Goal: Task Accomplishment & Management: Complete application form

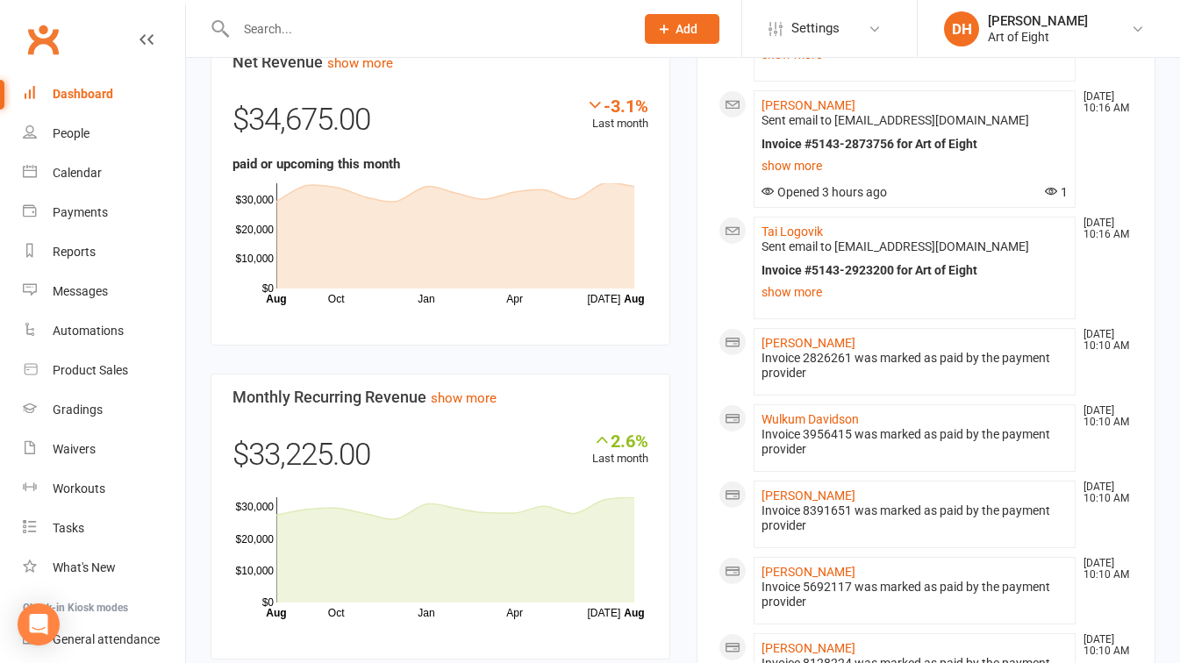
scroll to position [1111, 0]
click at [299, 26] on input "text" at bounding box center [426, 29] width 391 height 25
type input "n"
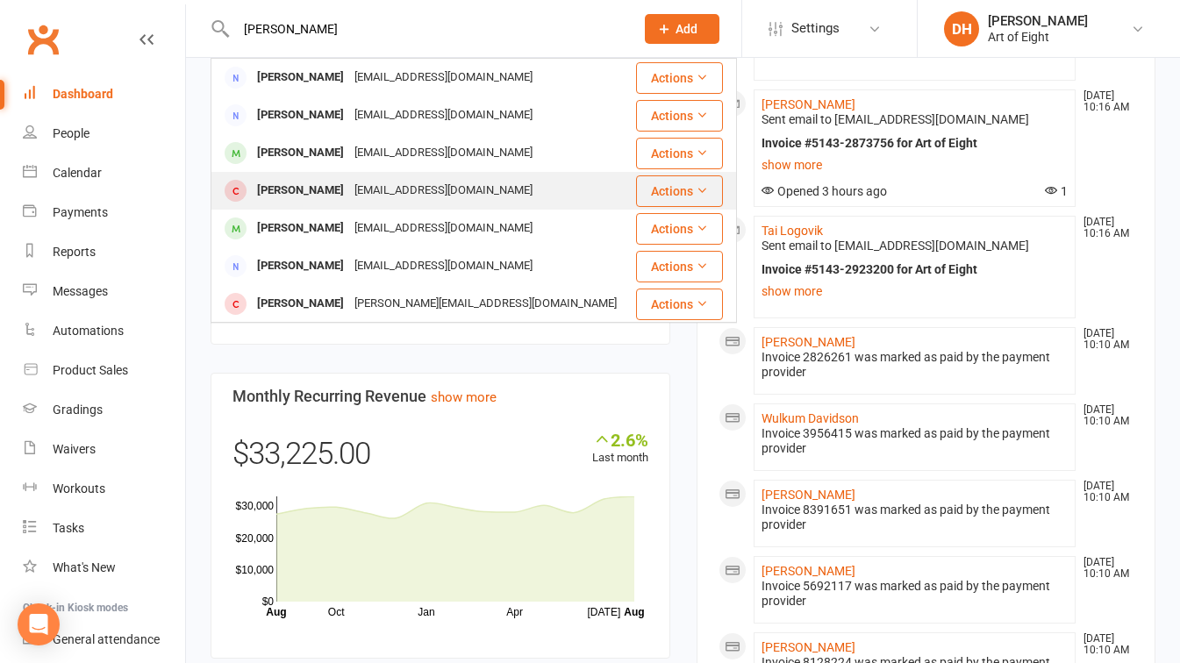
type input "snelling"
click at [290, 189] on div "[PERSON_NAME]" at bounding box center [300, 190] width 97 height 25
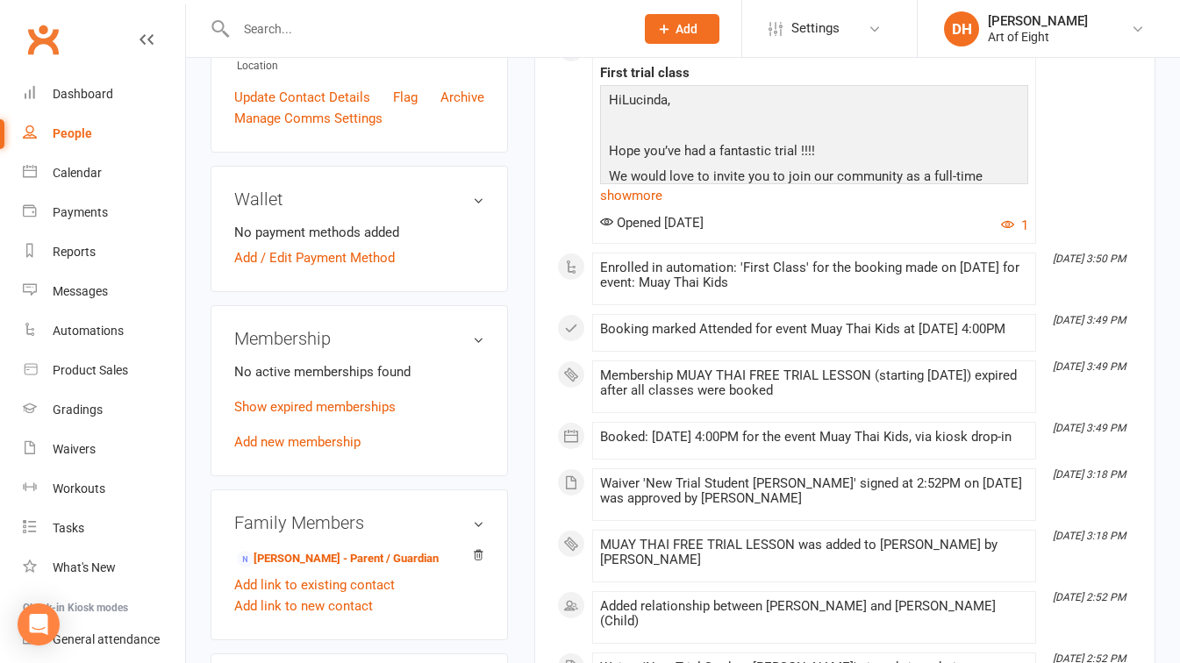
scroll to position [447, 0]
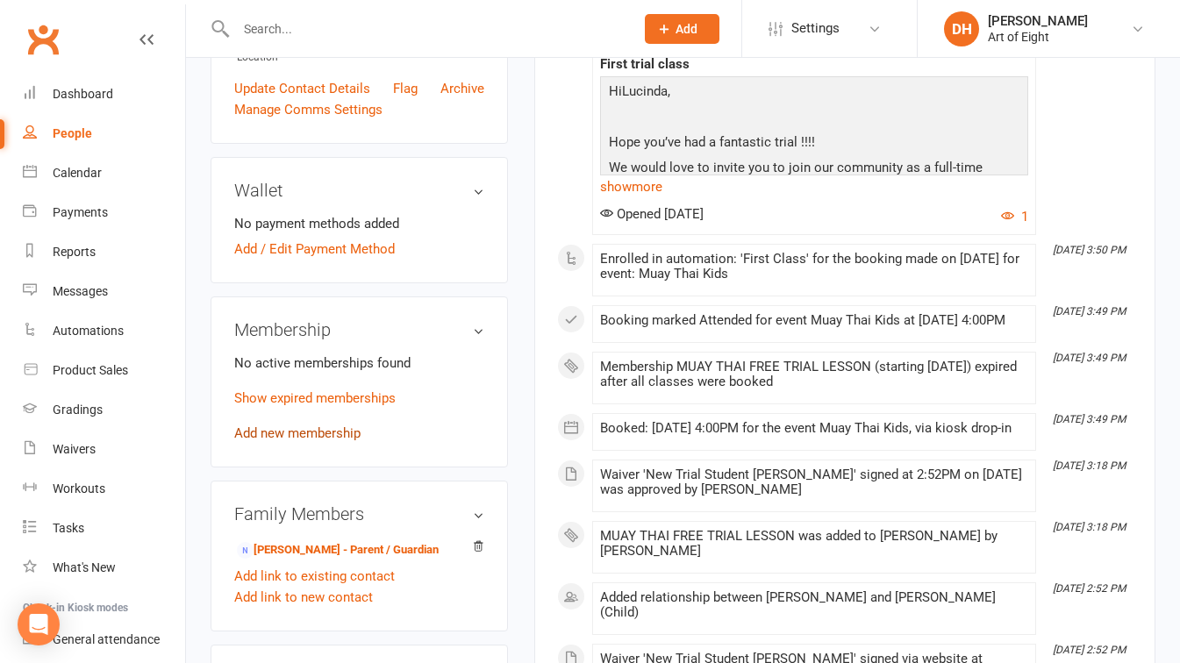
click at [275, 441] on link "Add new membership" at bounding box center [297, 433] width 126 height 16
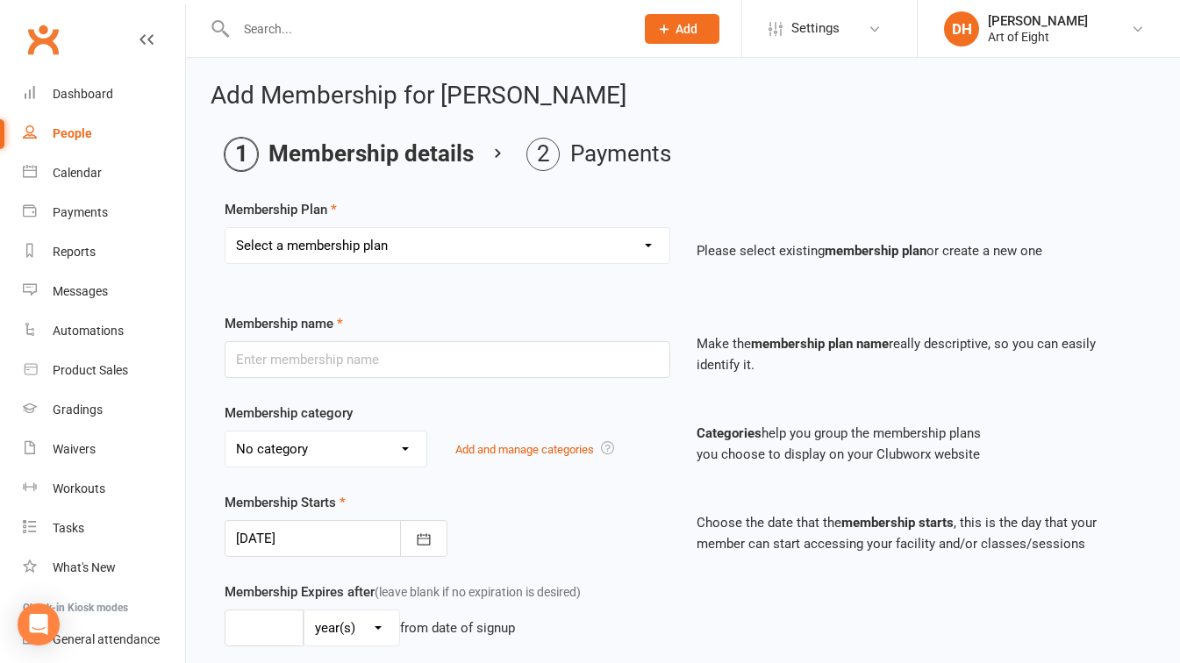
click at [637, 247] on select "Select a membership plan Create new Membership Plan MUAY THAI Adult - 12 Month …" at bounding box center [447, 245] width 444 height 35
select select "6"
click at [225, 228] on select "Select a membership plan Create new Membership Plan MUAY THAI Adult - 12 Month …" at bounding box center [447, 245] width 444 height 35
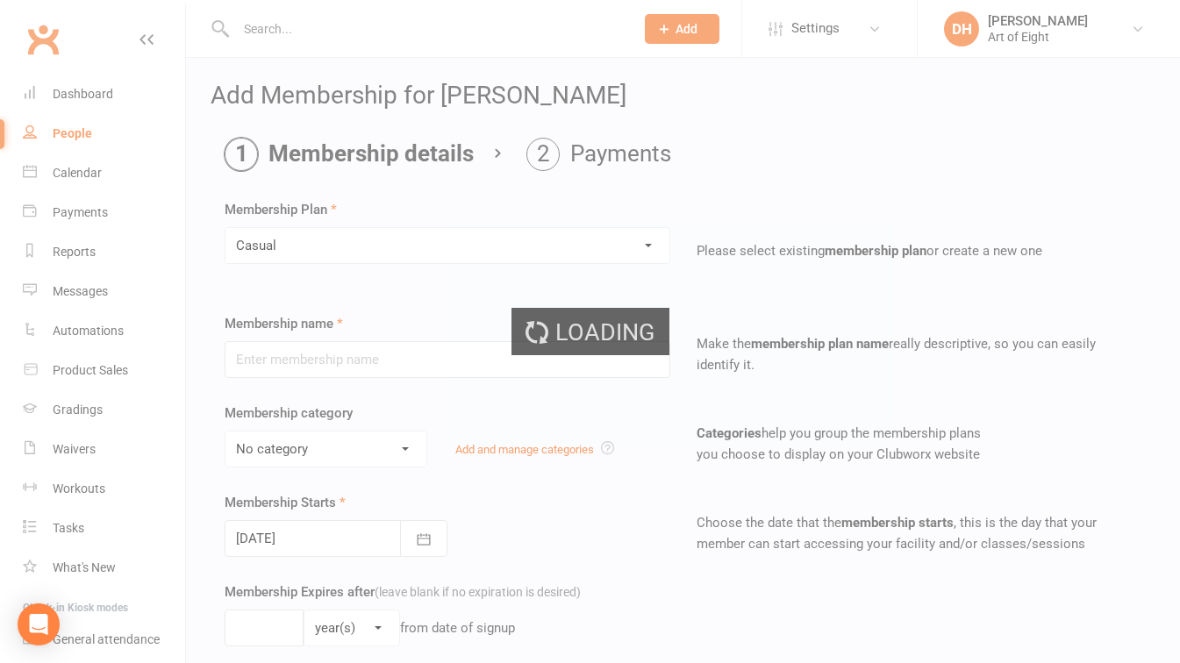
type input "Casual"
select select "2"
type input "0"
select select "1"
type input "1"
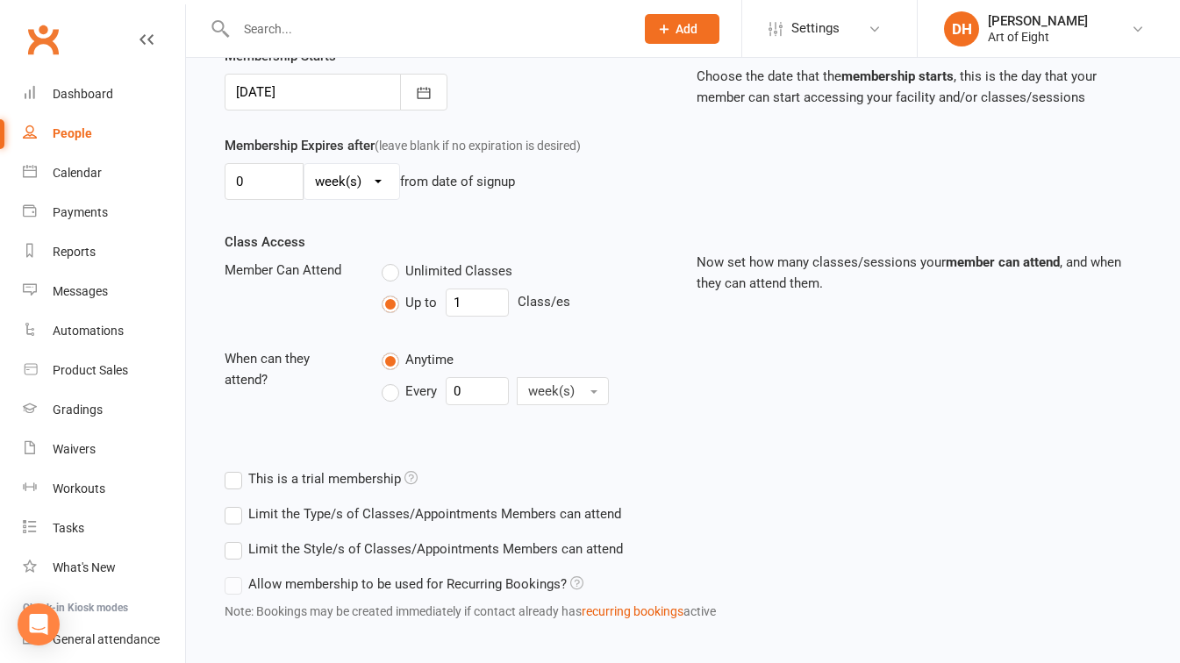
scroll to position [533, 0]
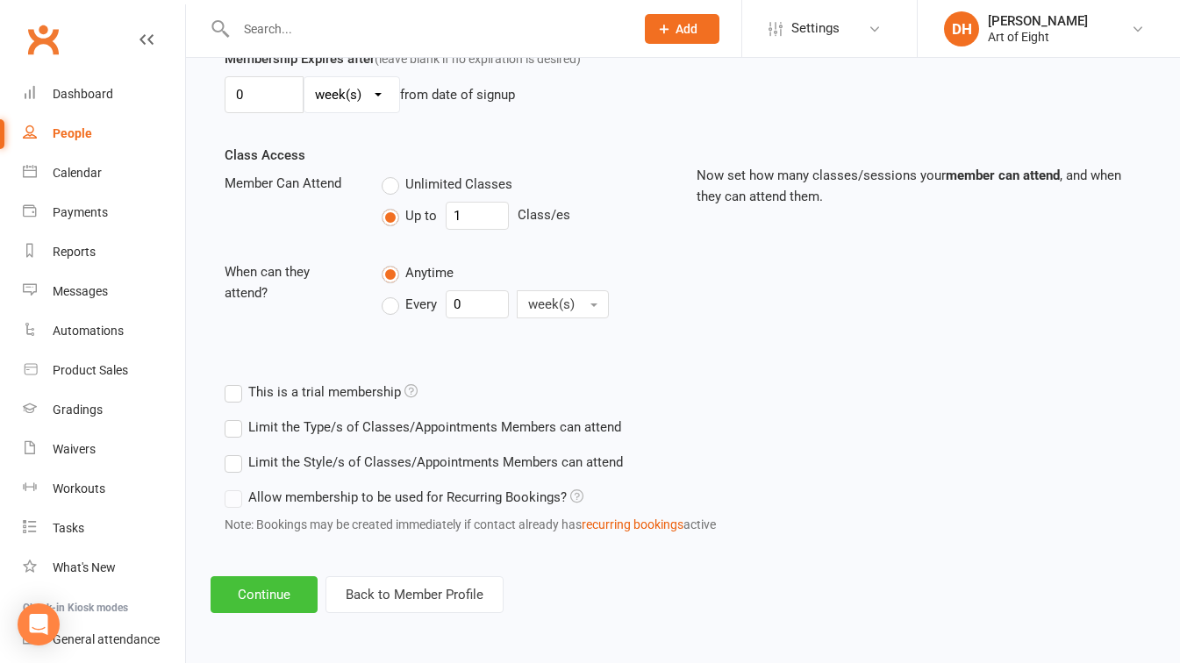
click at [247, 583] on button "Continue" at bounding box center [264, 594] width 107 height 37
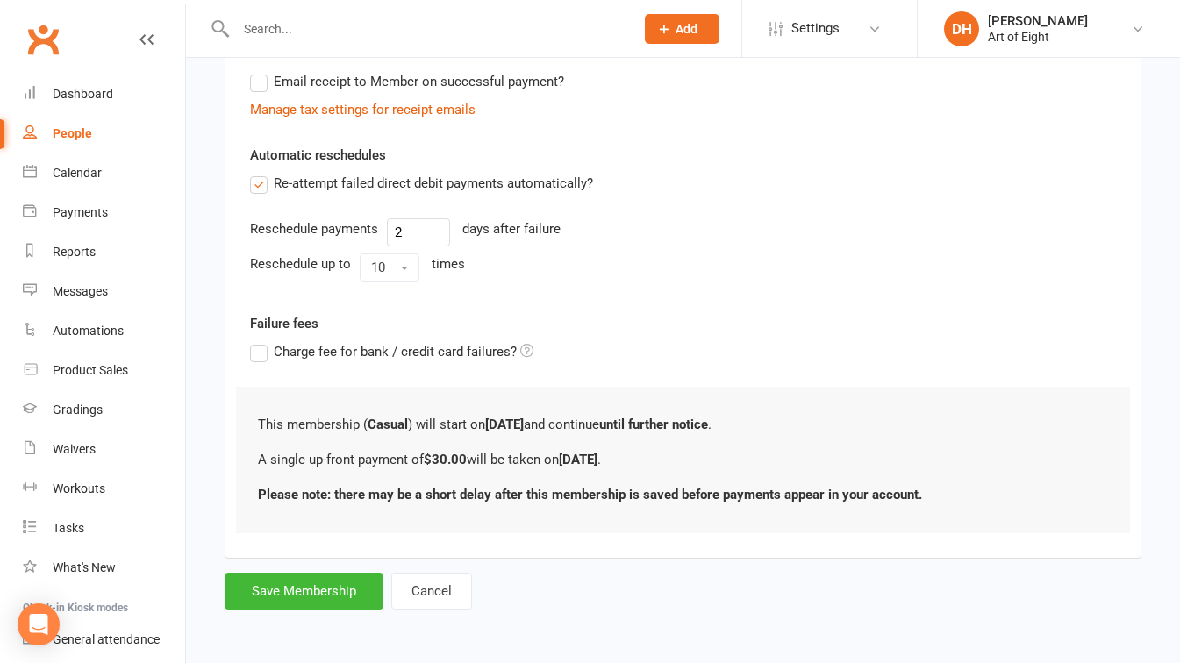
scroll to position [0, 0]
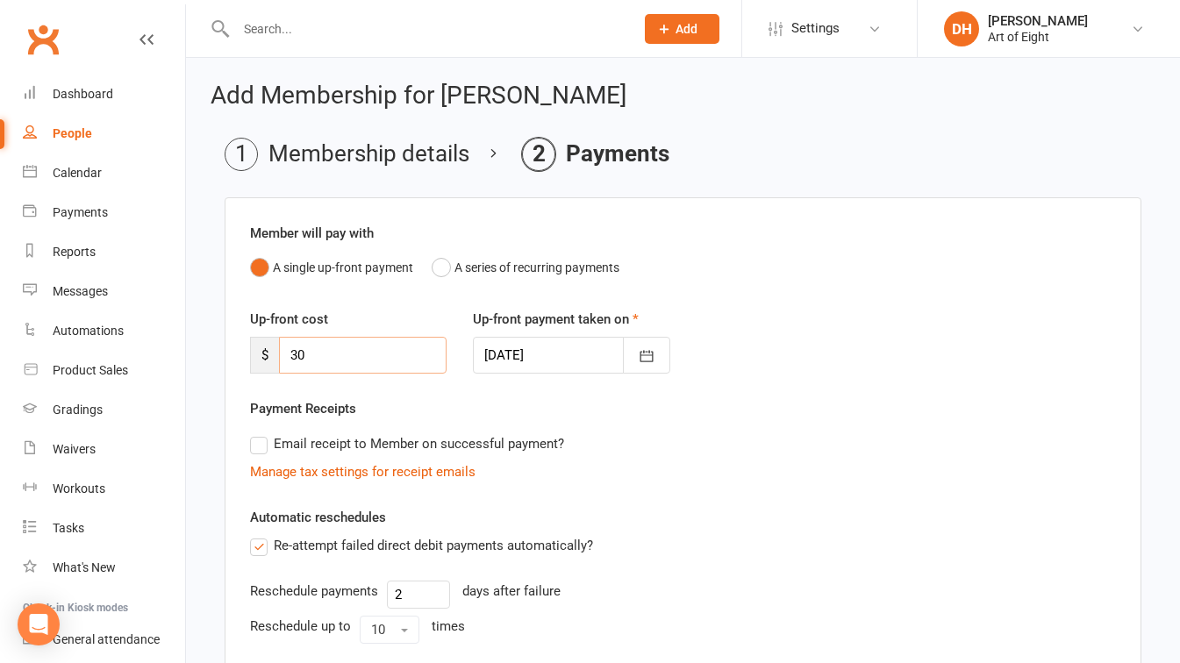
click at [318, 352] on input "30" at bounding box center [363, 355] width 168 height 37
type input "3"
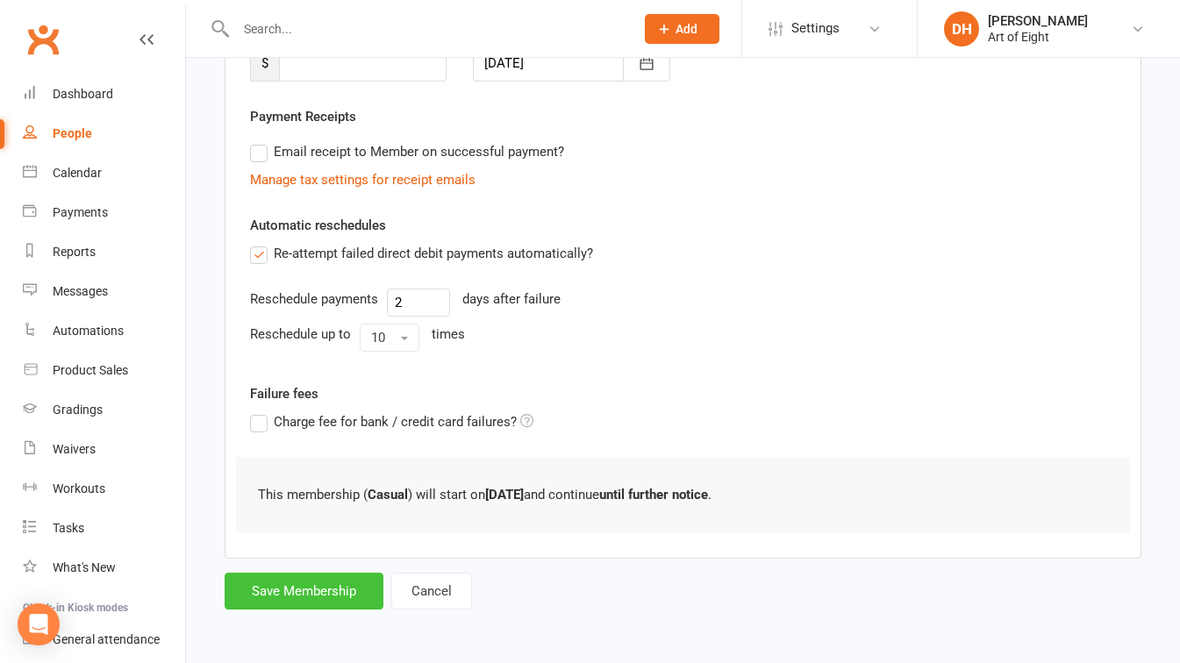
click at [275, 588] on button "Save Membership" at bounding box center [304, 591] width 159 height 37
type input "0"
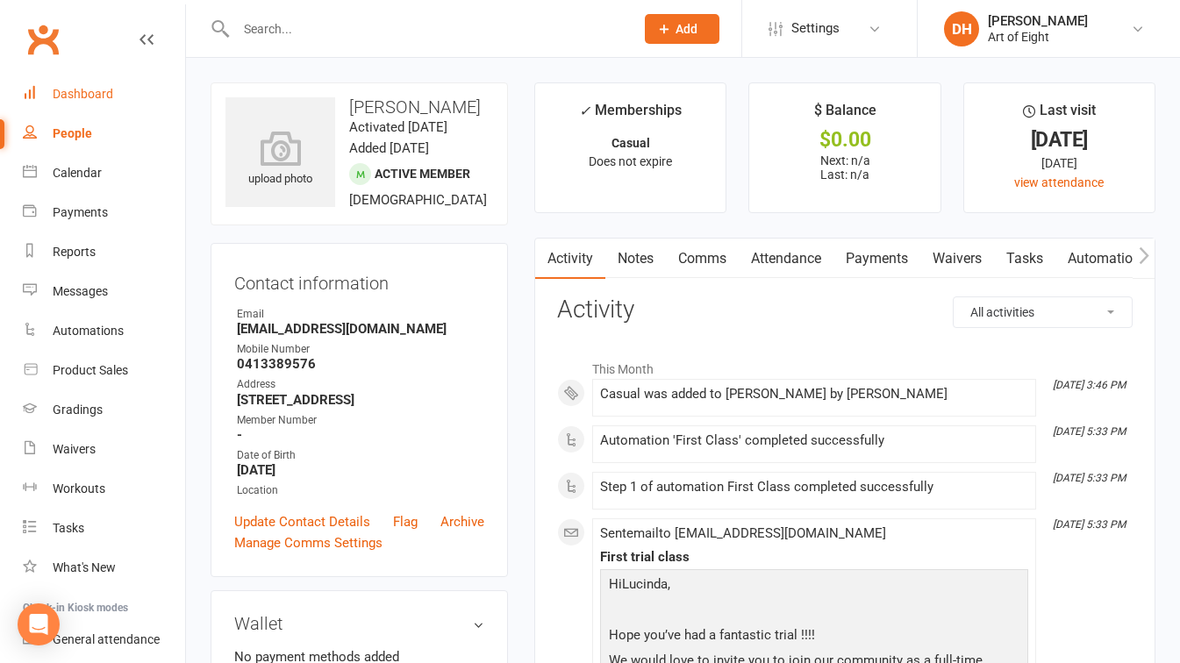
click at [87, 93] on div "Dashboard" at bounding box center [83, 94] width 61 height 14
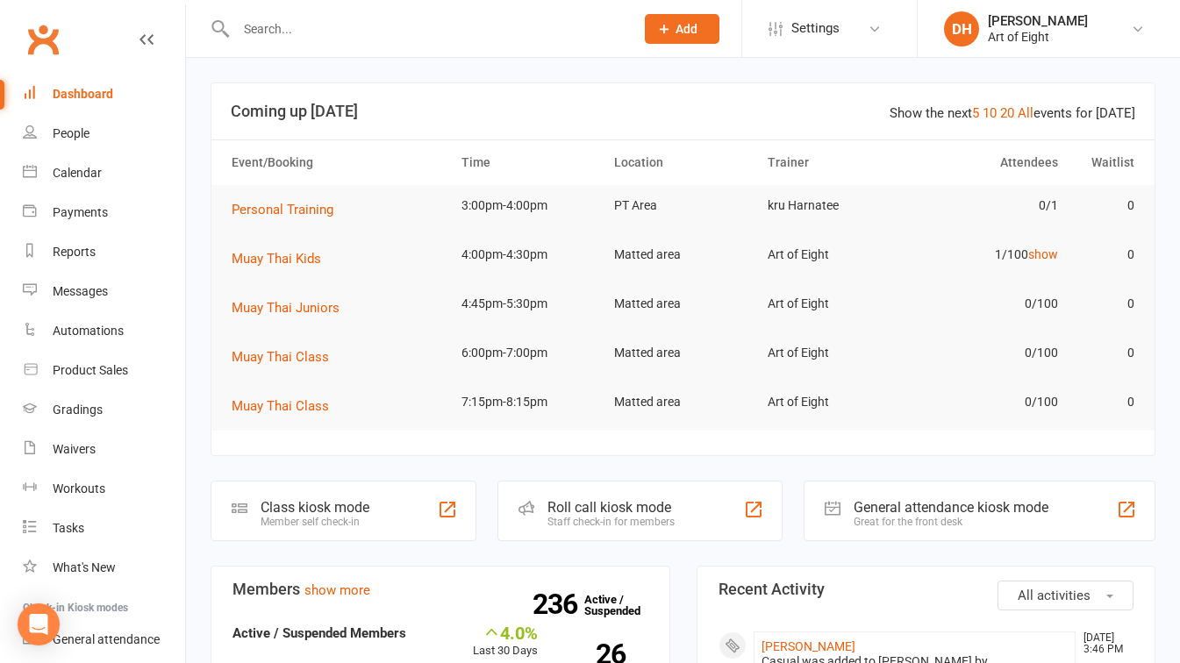
click at [576, 518] on div "Staff check-in for members" at bounding box center [610, 522] width 127 height 12
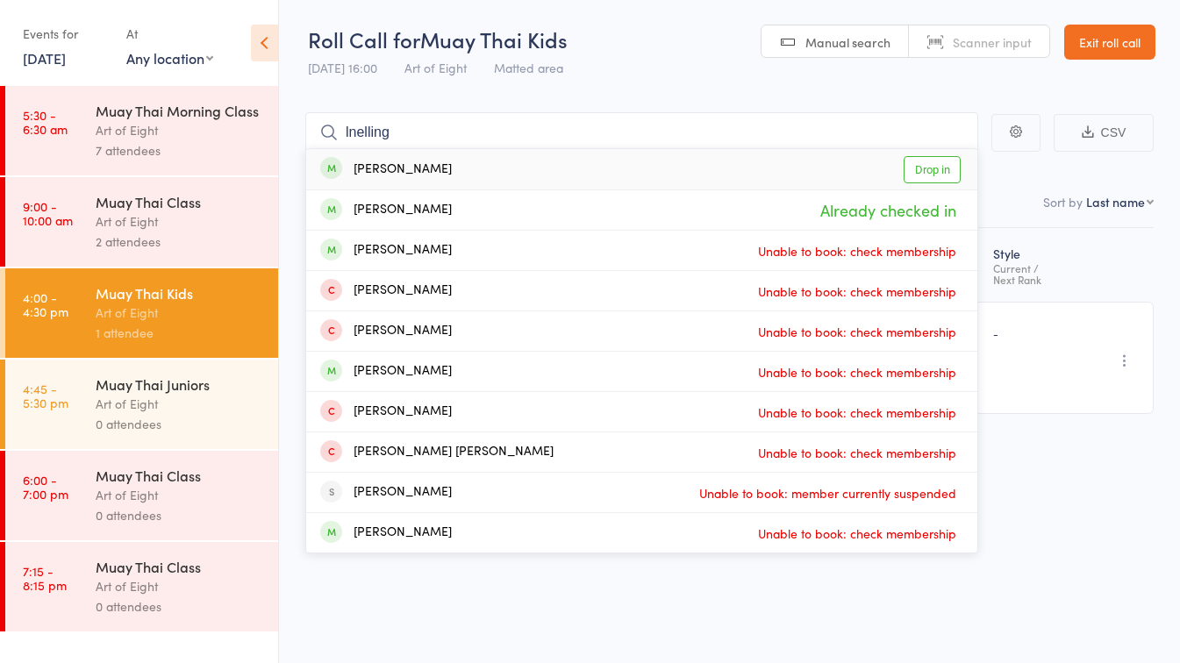
type input "lnelling"
click at [920, 168] on link "Drop in" at bounding box center [932, 169] width 57 height 27
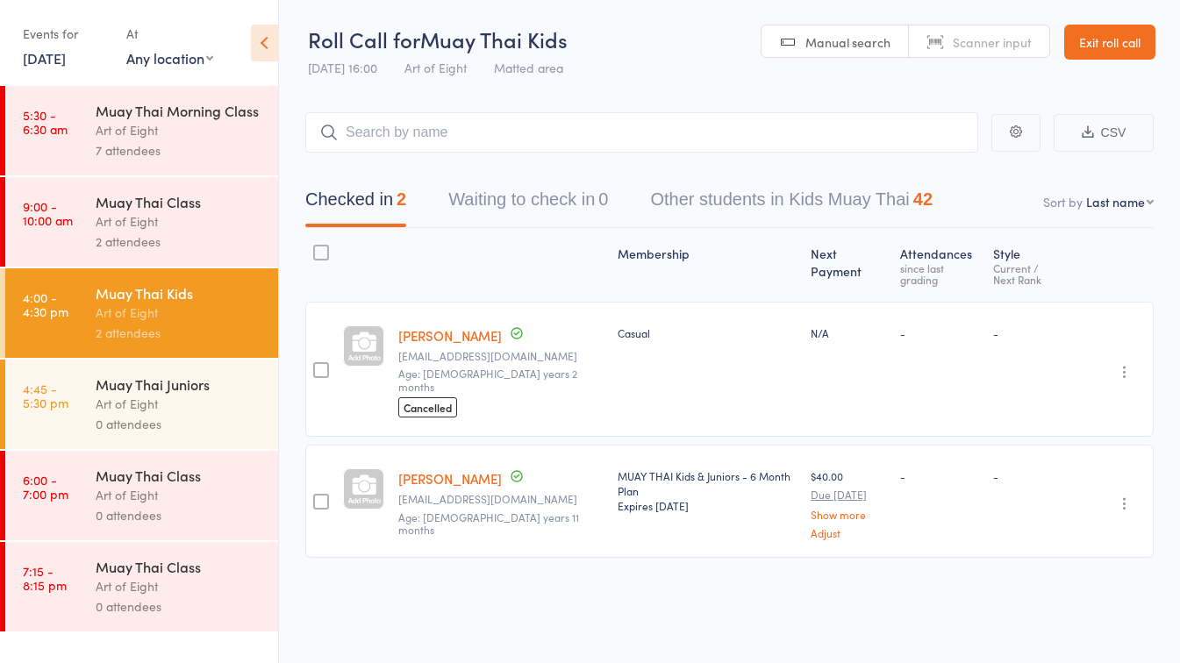
click at [1103, 40] on link "Exit roll call" at bounding box center [1109, 42] width 91 height 35
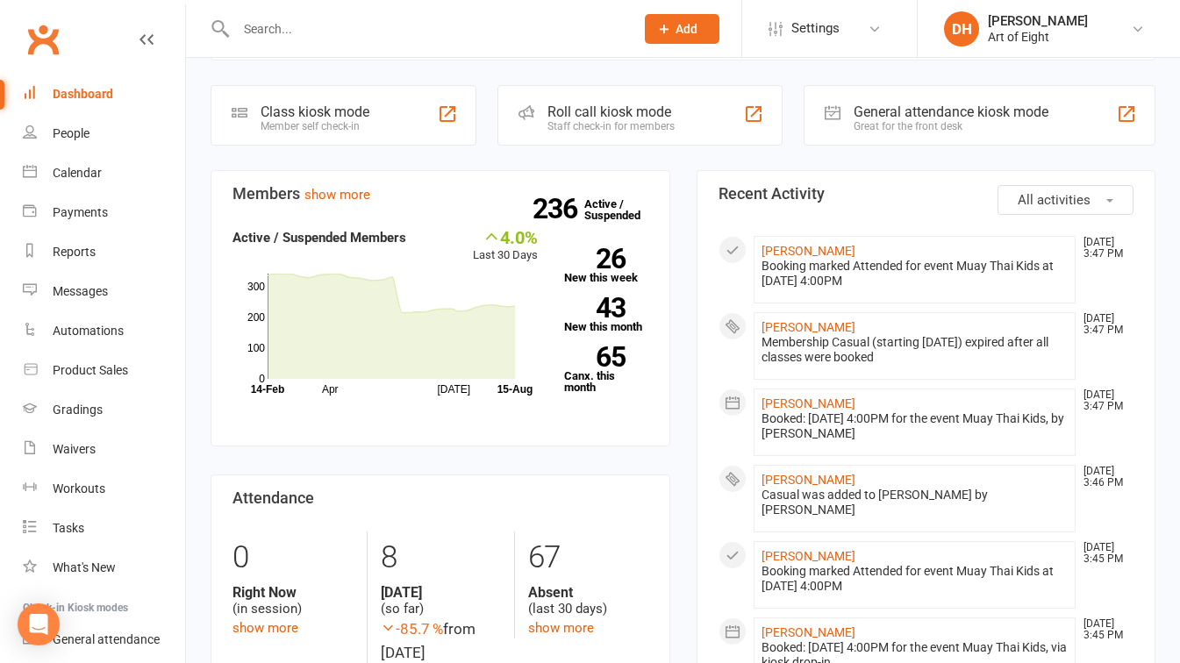
scroll to position [395, 0]
click at [590, 278] on link "26 New this week" at bounding box center [606, 266] width 84 height 35
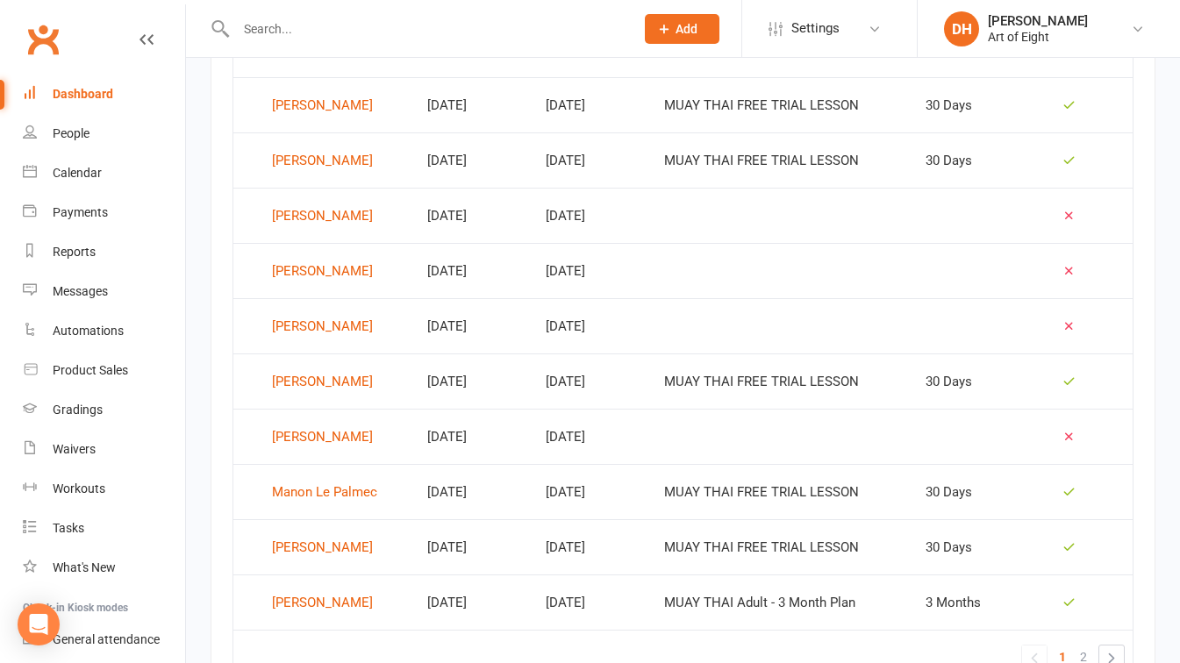
scroll to position [1166, 0]
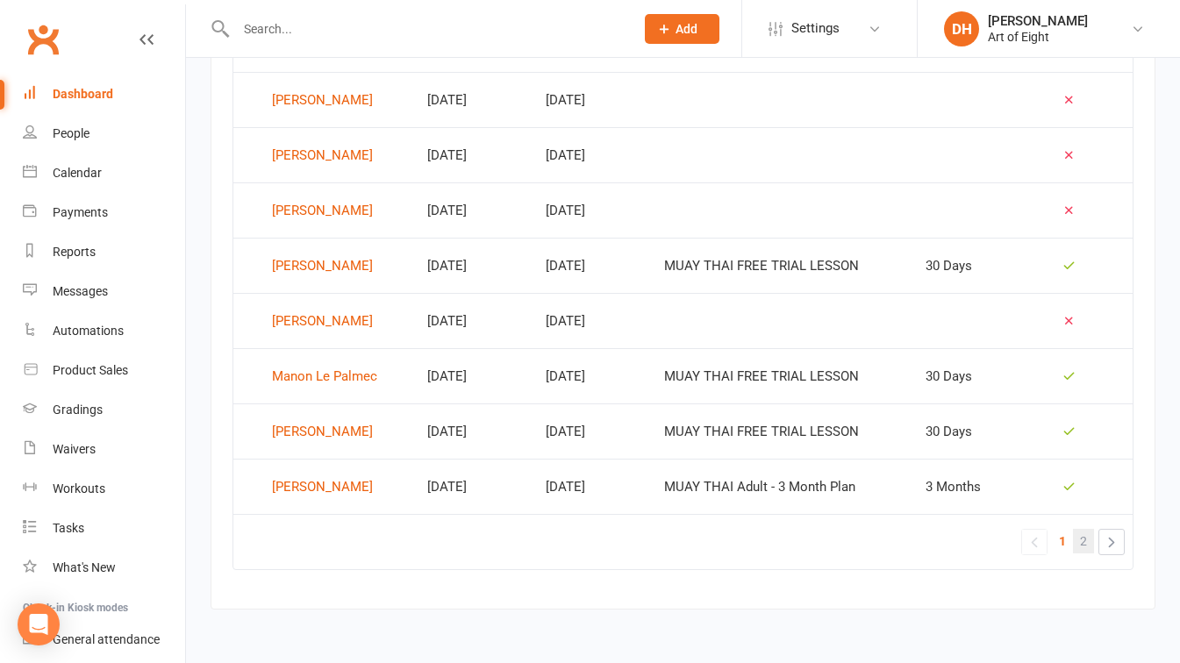
click at [1083, 544] on span "2" at bounding box center [1083, 541] width 7 height 25
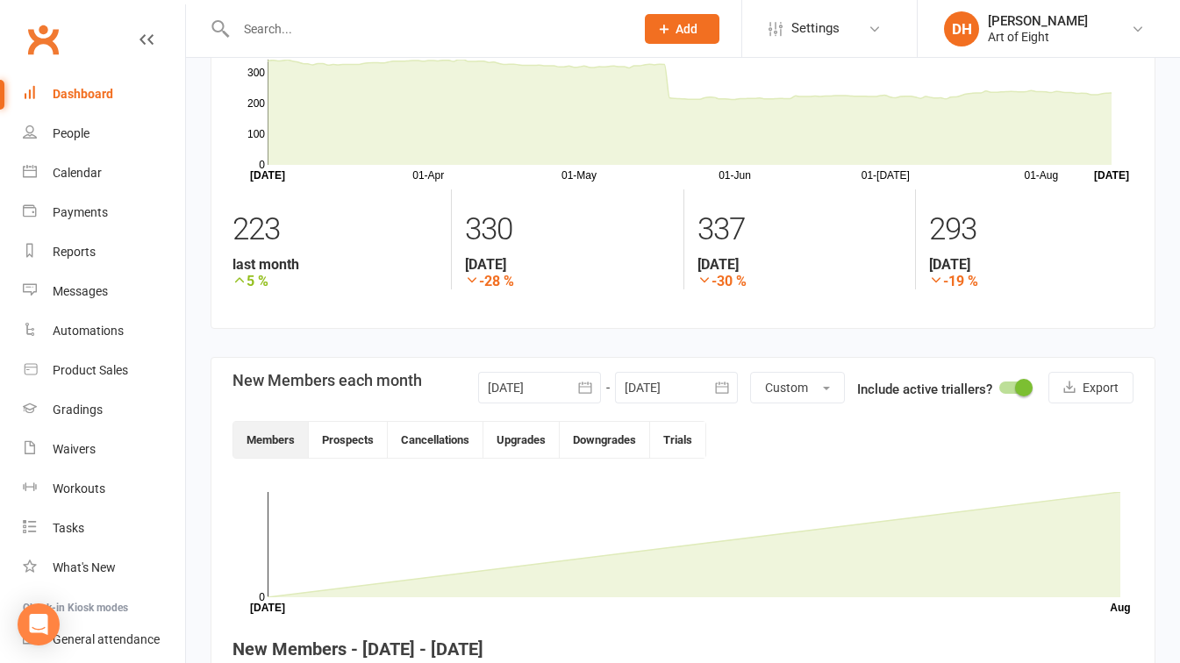
scroll to position [0, 0]
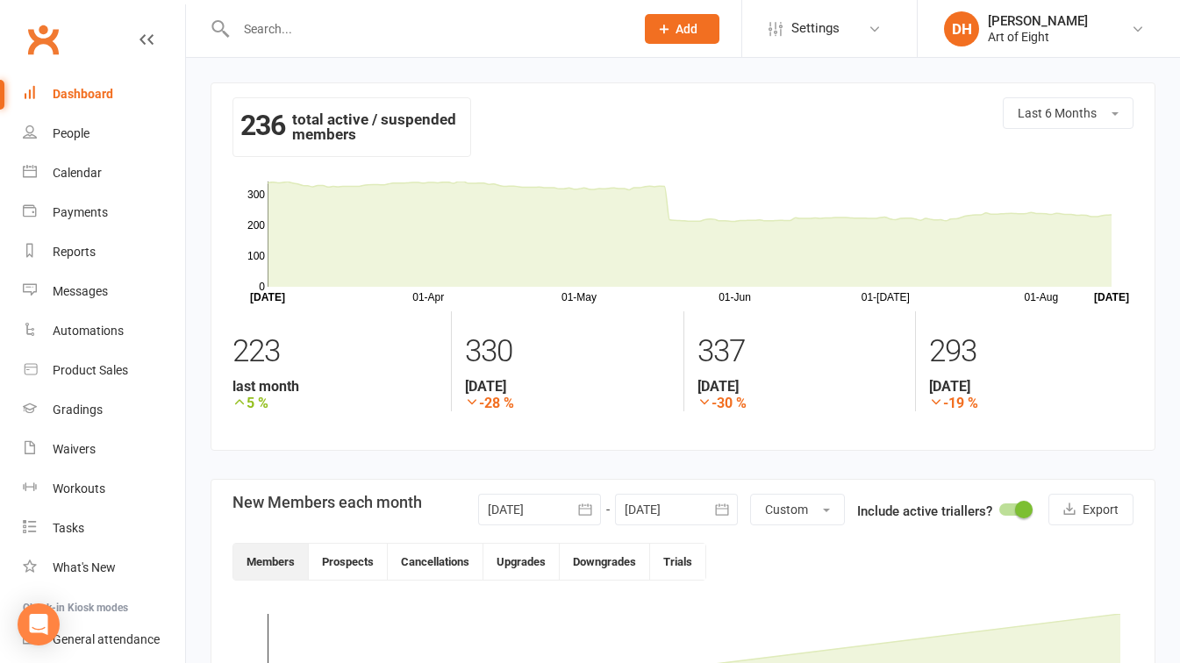
click at [81, 90] on div "Dashboard" at bounding box center [83, 94] width 61 height 14
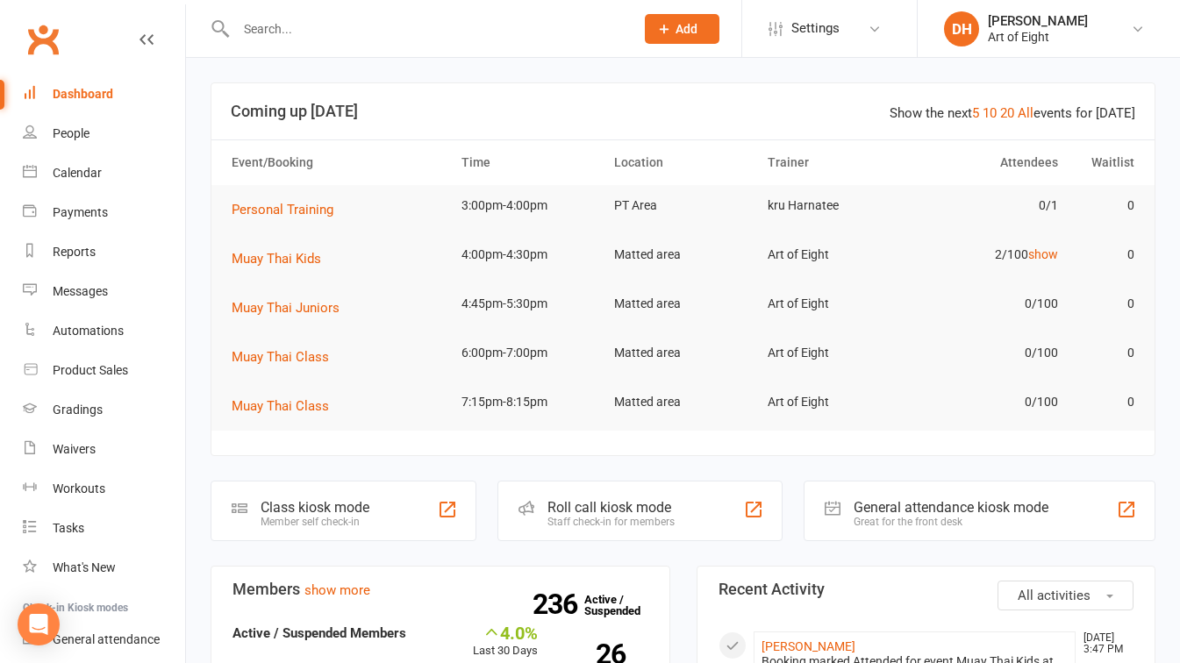
click at [857, 320] on td "Art of Eight" at bounding box center [837, 303] width 154 height 41
click at [471, 35] on input "text" at bounding box center [426, 29] width 391 height 25
click at [615, 499] on div "Roll call kiosk mode" at bounding box center [610, 507] width 127 height 17
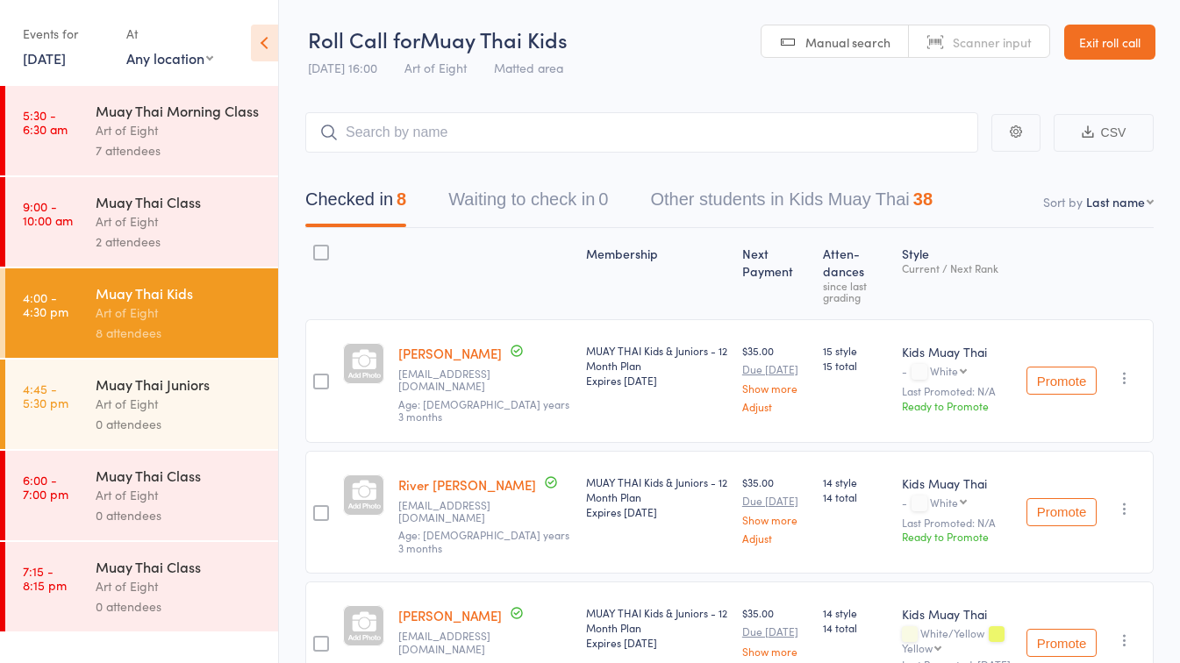
click at [1147, 199] on select "First name Last name Birthday today? Behind on payments? Check in time Next pay…" at bounding box center [1120, 202] width 68 height 18
select select "4"
click at [1086, 193] on select "First name Last name Birthday today? Behind on payments? Check in time Next pay…" at bounding box center [1120, 202] width 68 height 18
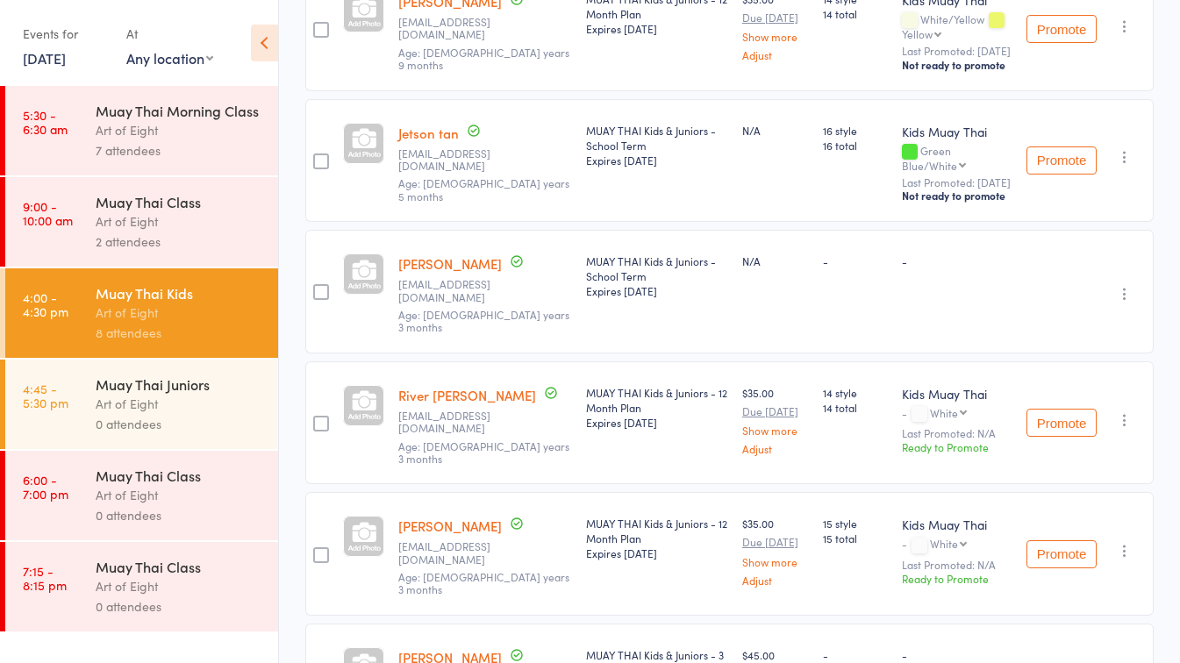
scroll to position [342, 0]
